Goal: Task Accomplishment & Management: Manage account settings

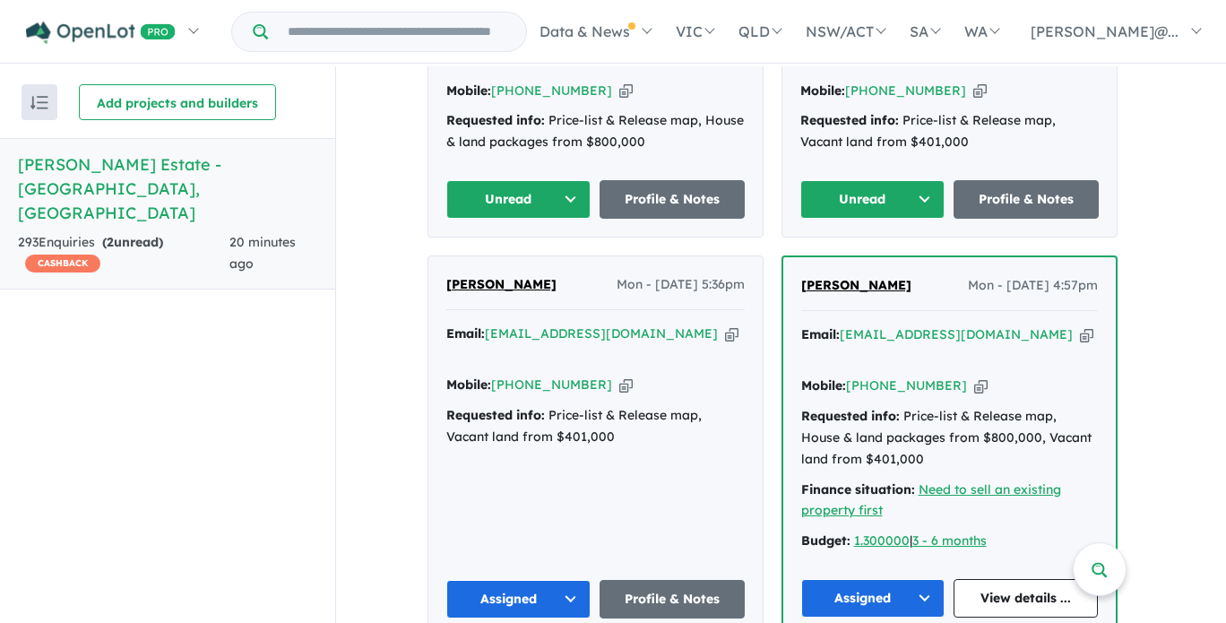
scroll to position [717, 0]
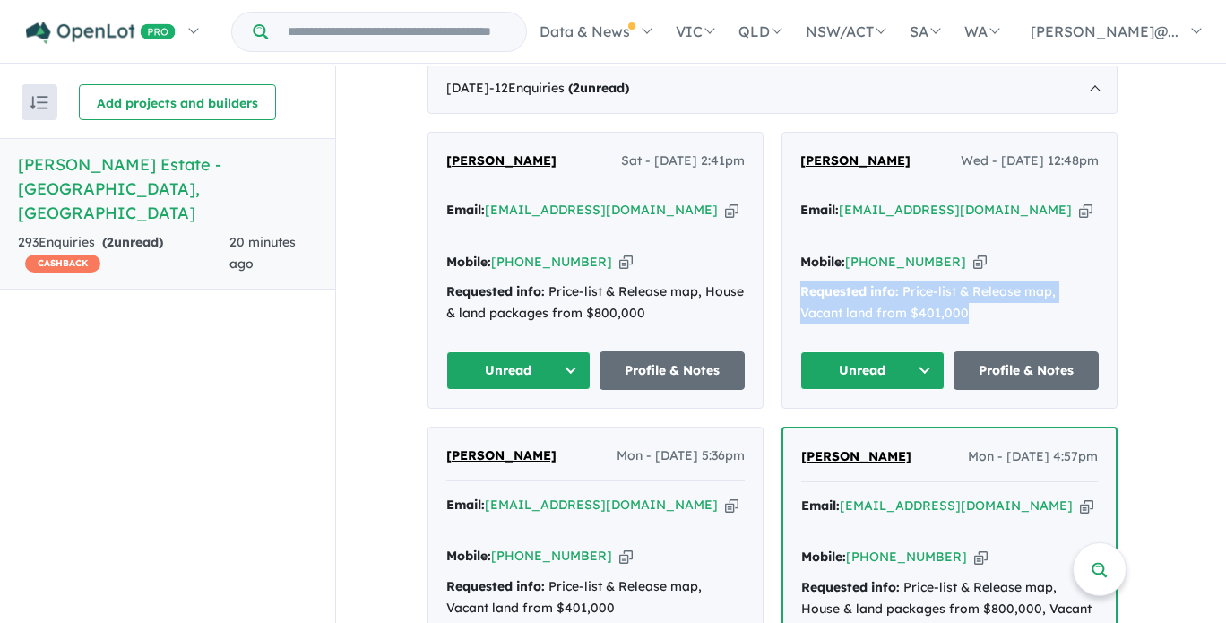
drag, startPoint x: 1225, startPoint y: 237, endPoint x: 1223, endPoint y: 294, distance: 57.4
click at [1223, 294] on div "View all projects in your account [PERSON_NAME] Estate - [GEOGRAPHIC_DATA] OPEN…" at bounding box center [781, 345] width 890 height 558
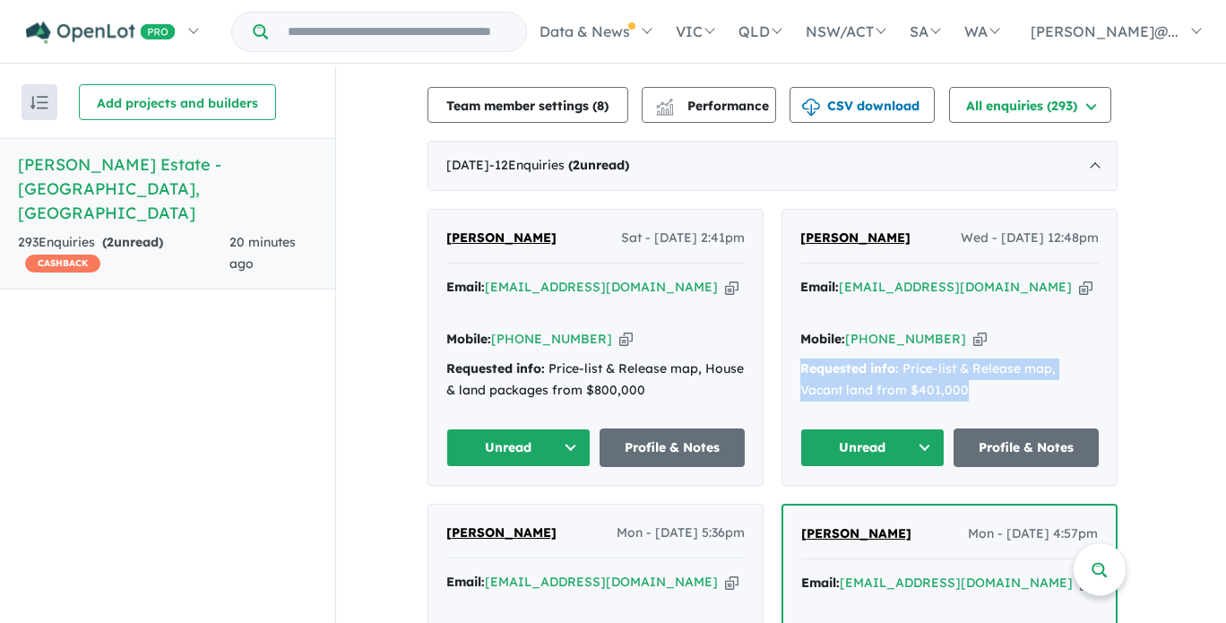
scroll to position [654, 0]
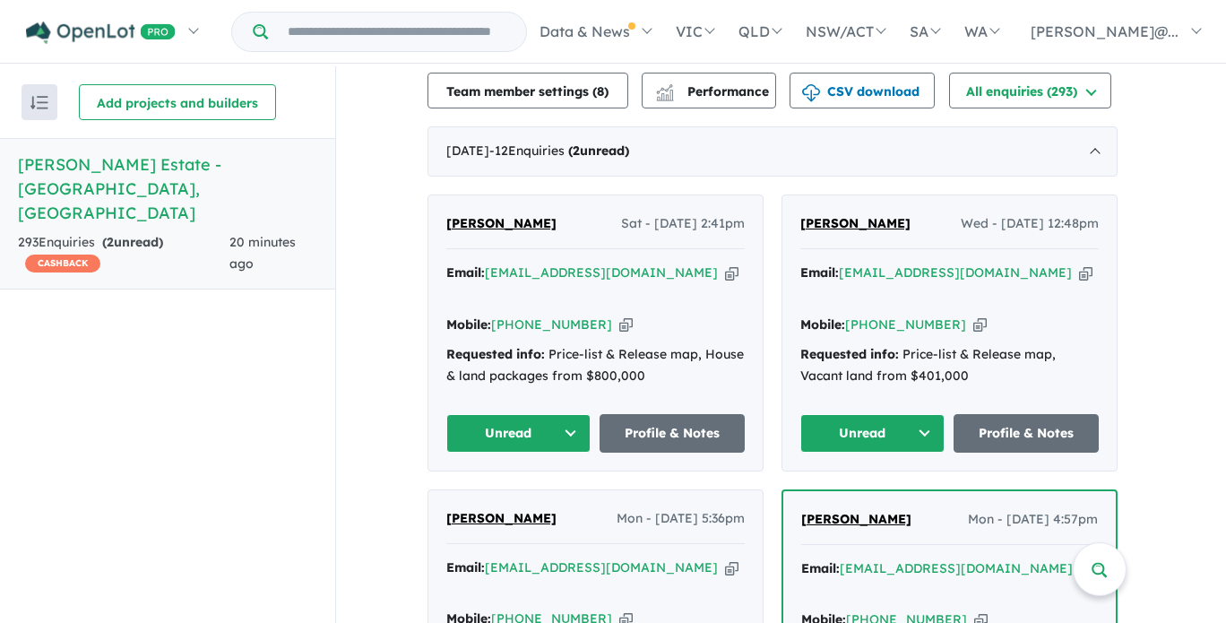
click at [1079, 265] on icon "button" at bounding box center [1085, 273] width 13 height 19
click at [974, 316] on icon "button" at bounding box center [980, 325] width 13 height 19
click at [935, 414] on button "Unread" at bounding box center [873, 433] width 145 height 39
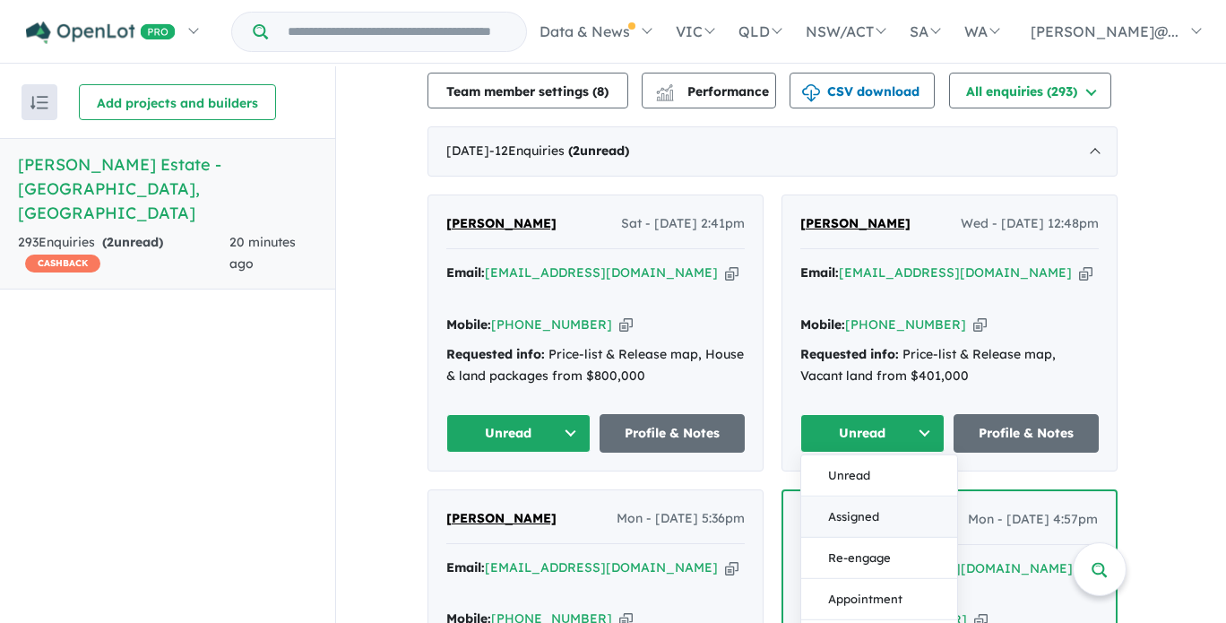
click at [915, 497] on button "Assigned" at bounding box center [879, 517] width 156 height 41
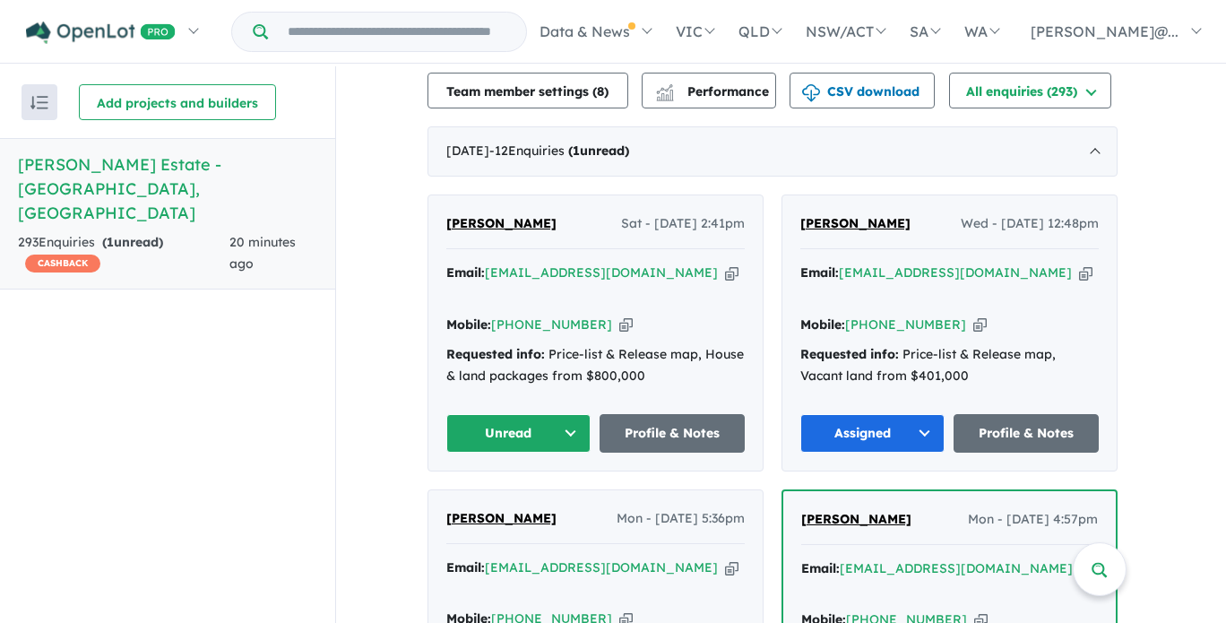
click at [1079, 268] on icon "button" at bounding box center [1085, 273] width 13 height 19
click at [725, 264] on icon "button" at bounding box center [731, 273] width 13 height 19
click at [619, 316] on icon "button" at bounding box center [625, 325] width 13 height 19
click at [579, 414] on button "Unread" at bounding box center [518, 433] width 145 height 39
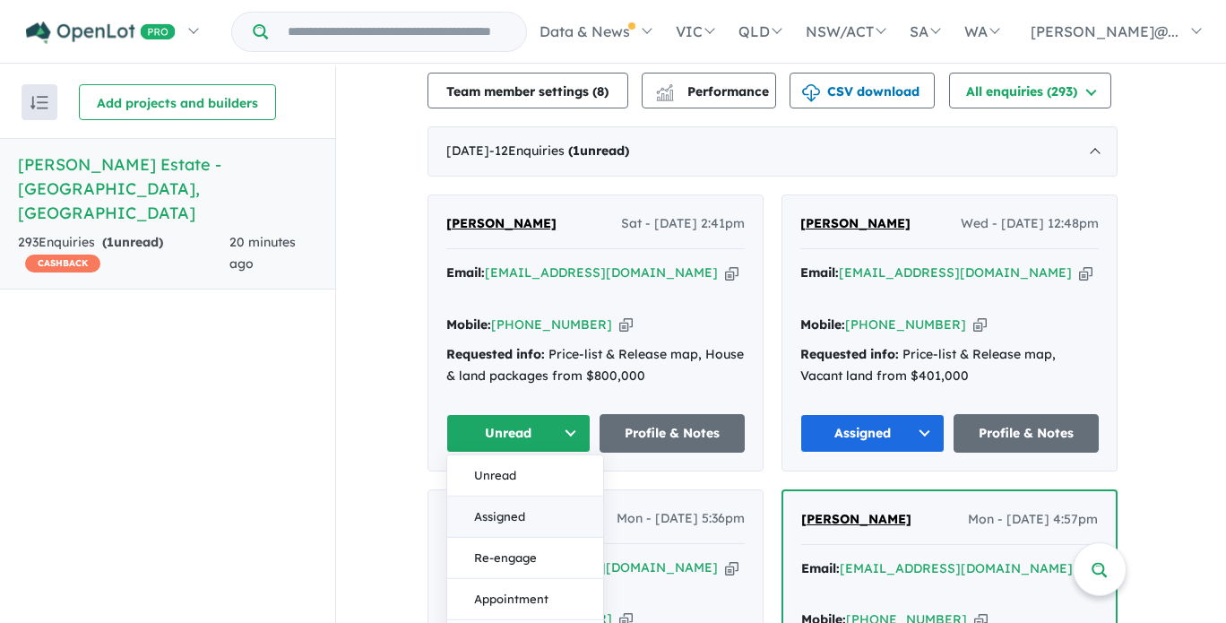
click at [559, 497] on button "Assigned" at bounding box center [525, 517] width 156 height 41
